Goal: Obtain resource: Download file/media

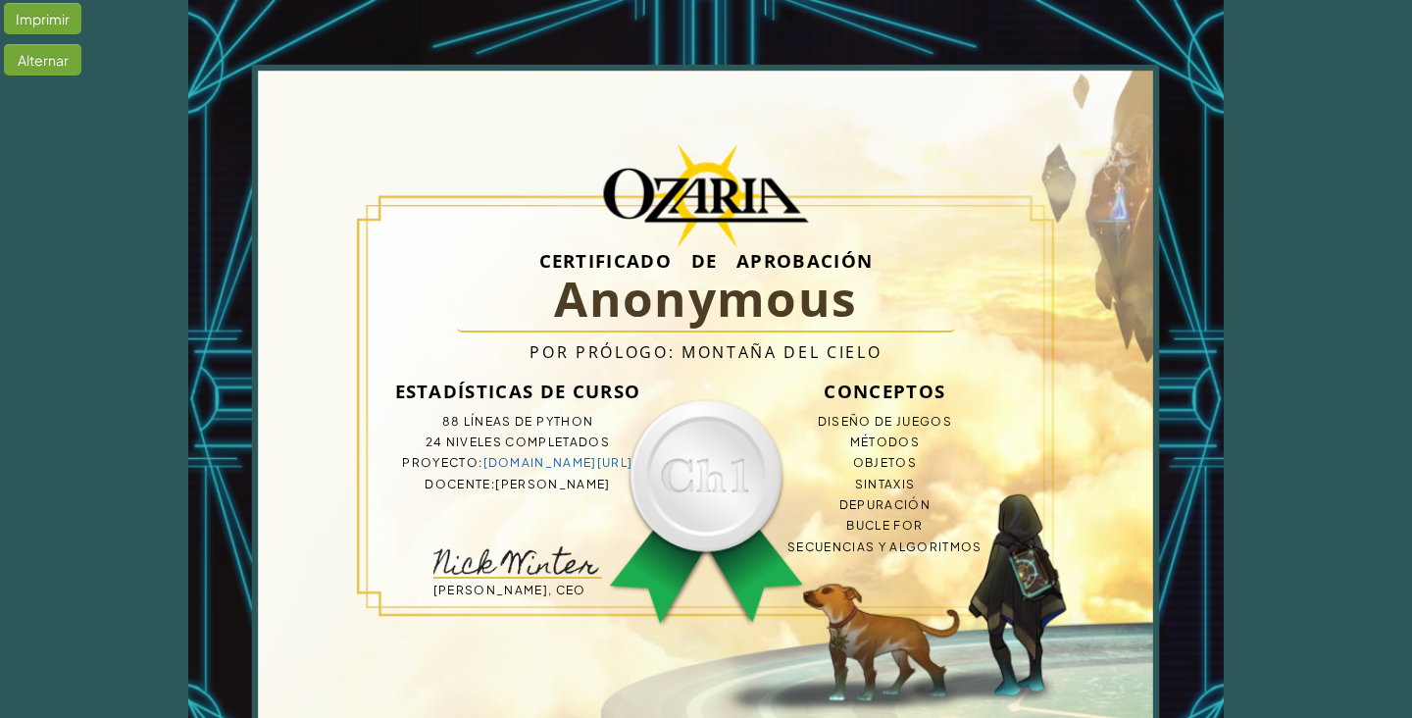
scroll to position [72, 0]
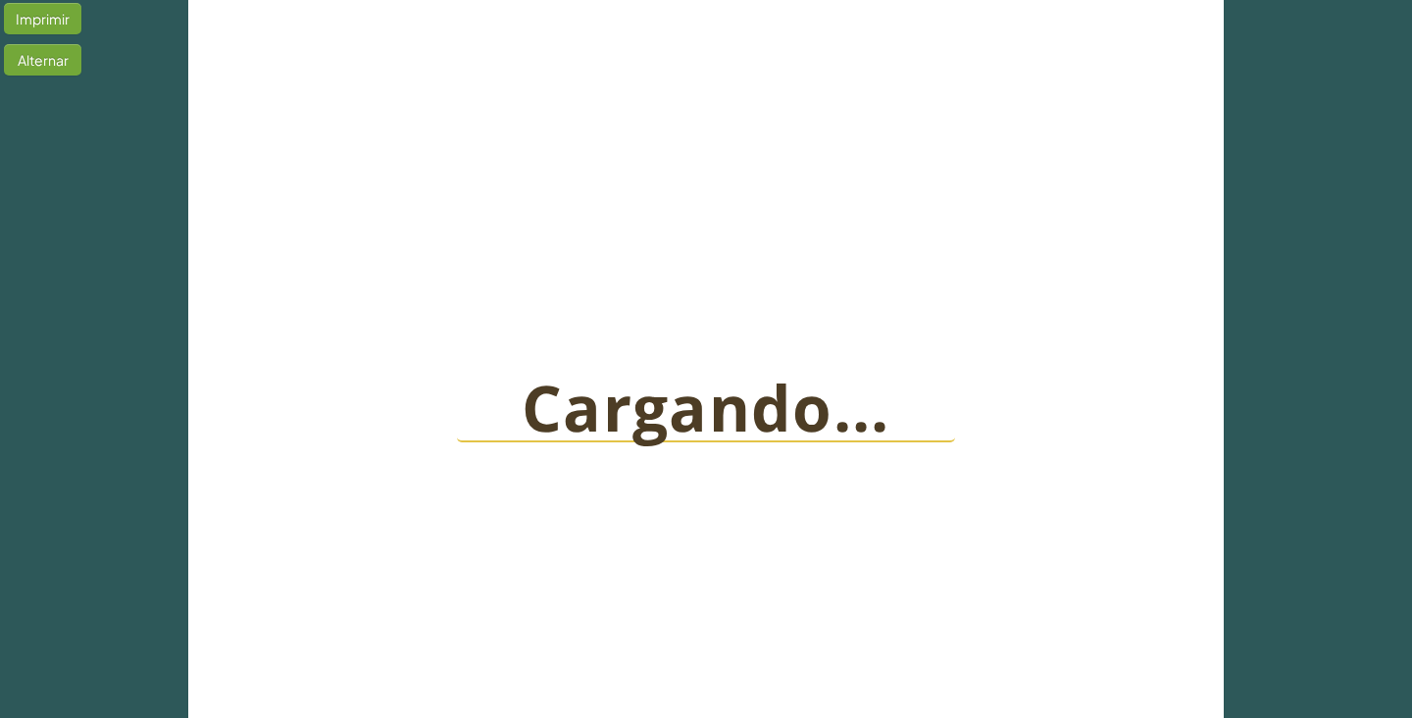
click at [834, 332] on div "Cargando..." at bounding box center [706, 400] width 659 height 424
click at [850, 350] on div "Cargando..." at bounding box center [706, 400] width 659 height 424
click at [1062, 206] on div "Imprimir Alternar Cargando..." at bounding box center [705, 400] width 1035 height 800
click at [49, 67] on div "Alternar" at bounding box center [42, 59] width 77 height 31
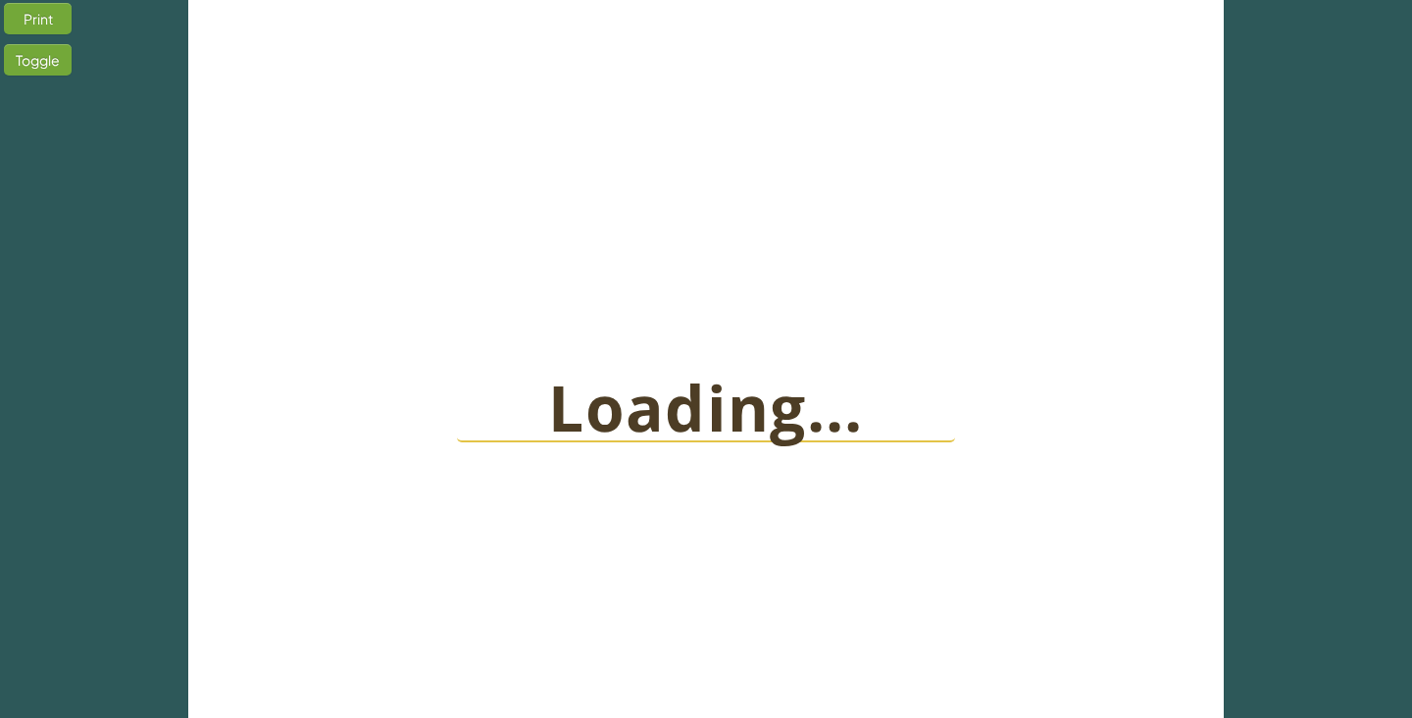
click at [56, 59] on div "Toggle" at bounding box center [38, 59] width 68 height 31
